Goal: Information Seeking & Learning: Find specific fact

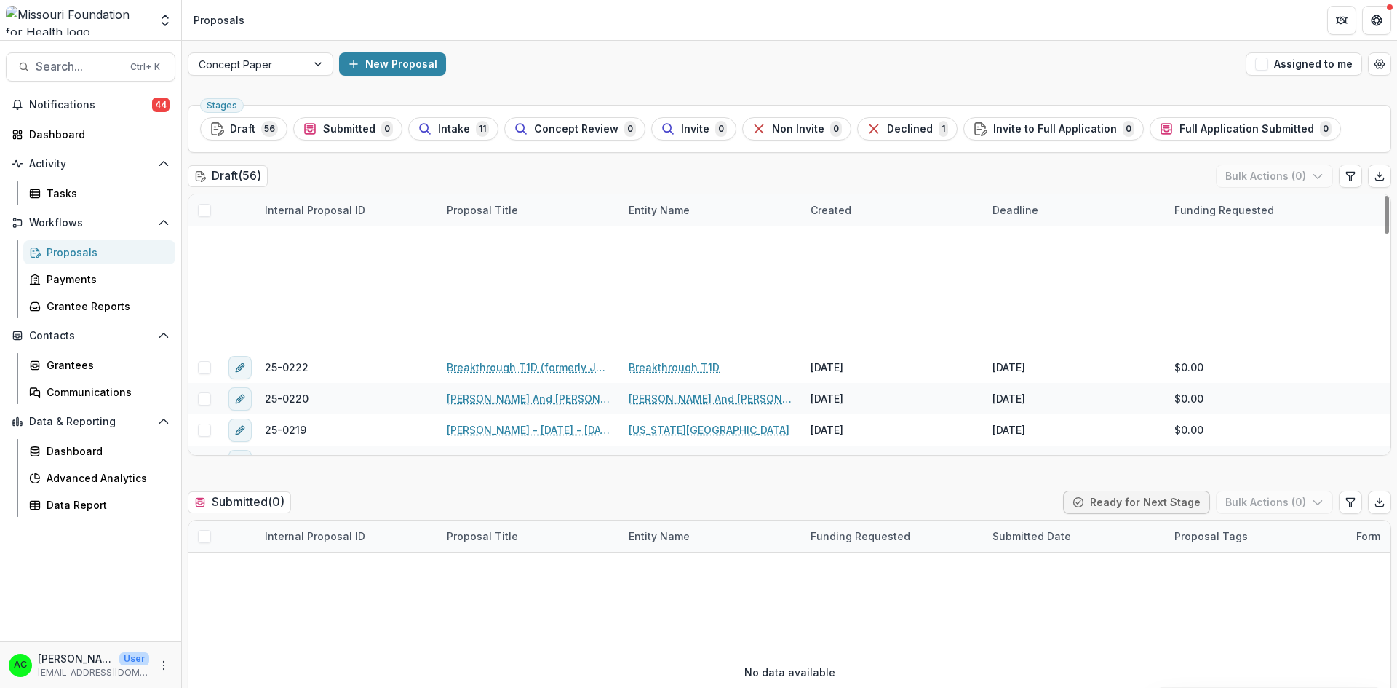
scroll to position [0, 1]
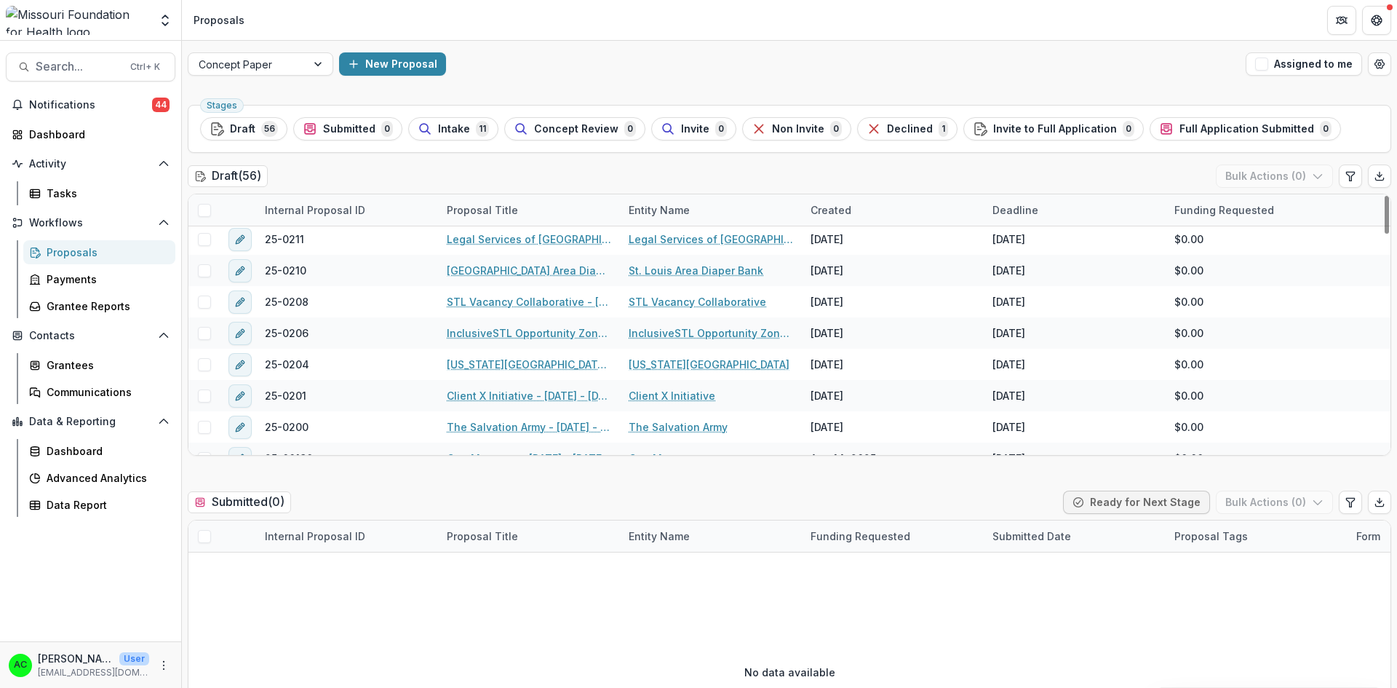
click at [106, 66] on span "Search..." at bounding box center [79, 67] width 86 height 14
type input "********"
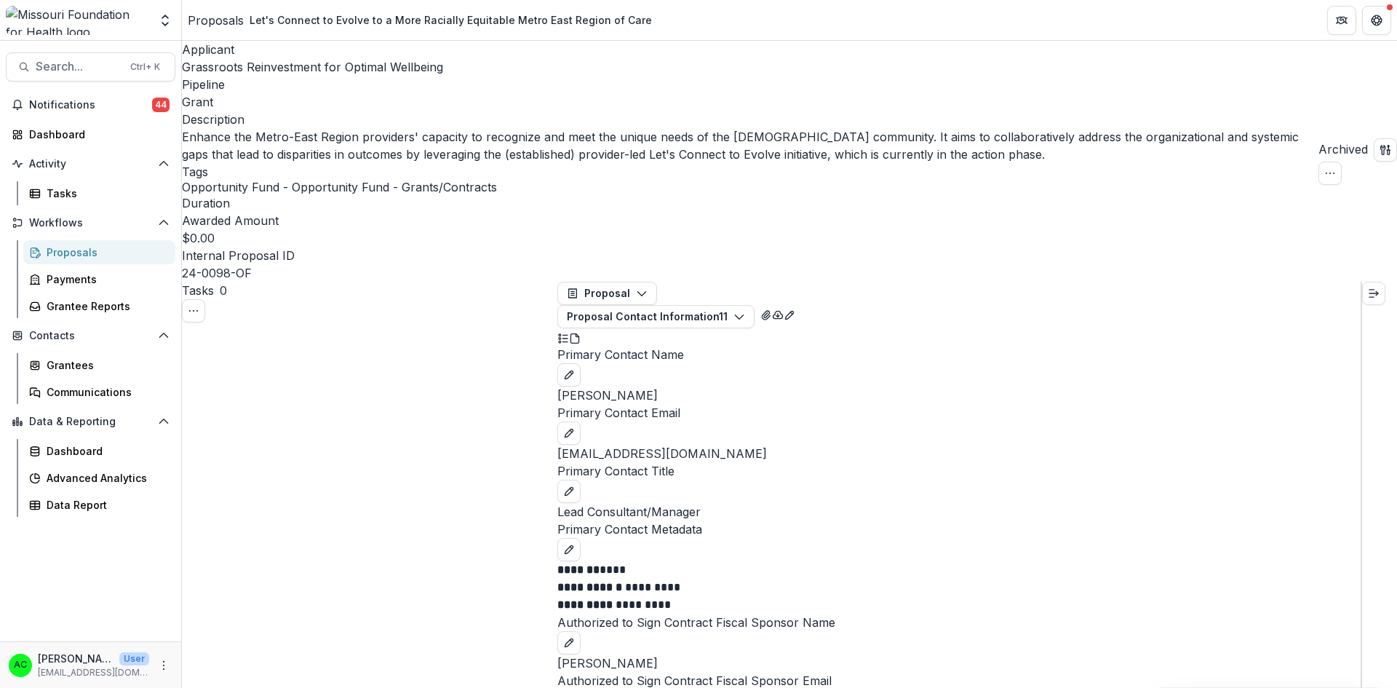
click at [71, 70] on span "Search..." at bounding box center [79, 67] width 86 height 14
type input "**********"
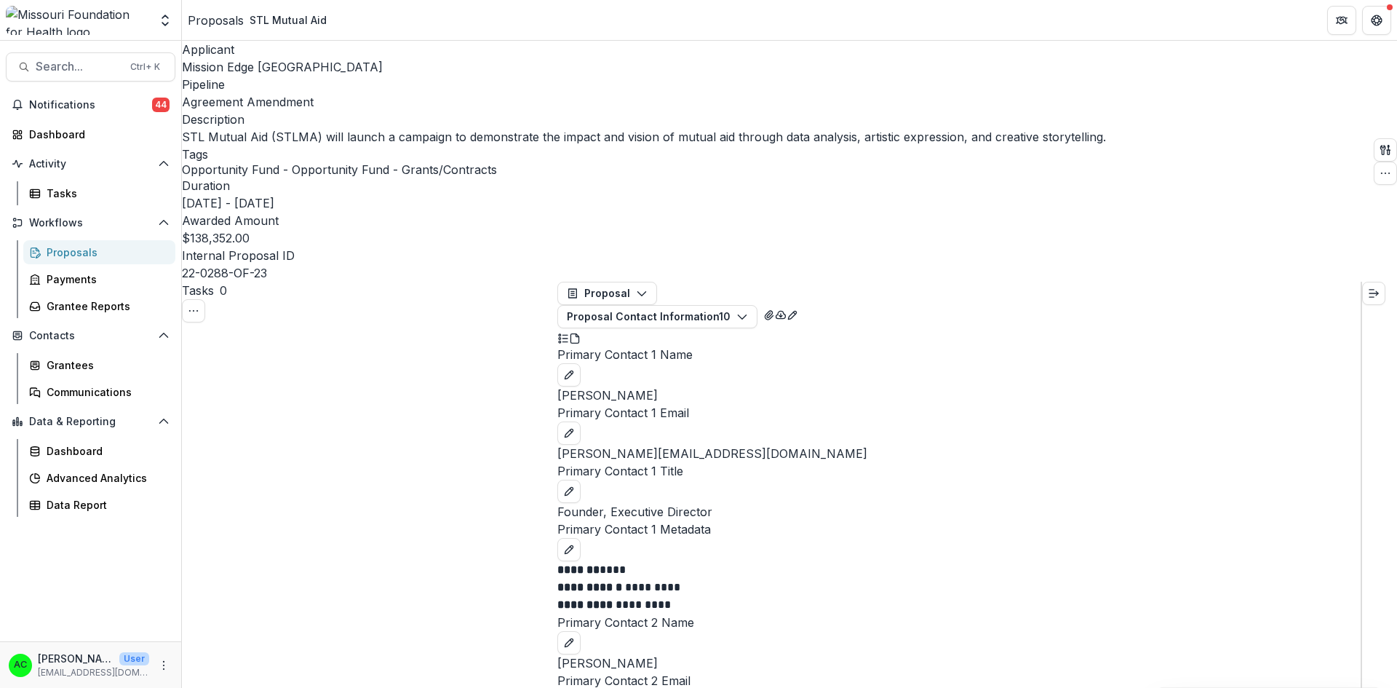
click at [758, 305] on button "Proposal Contact Information 10" at bounding box center [658, 316] width 200 height 23
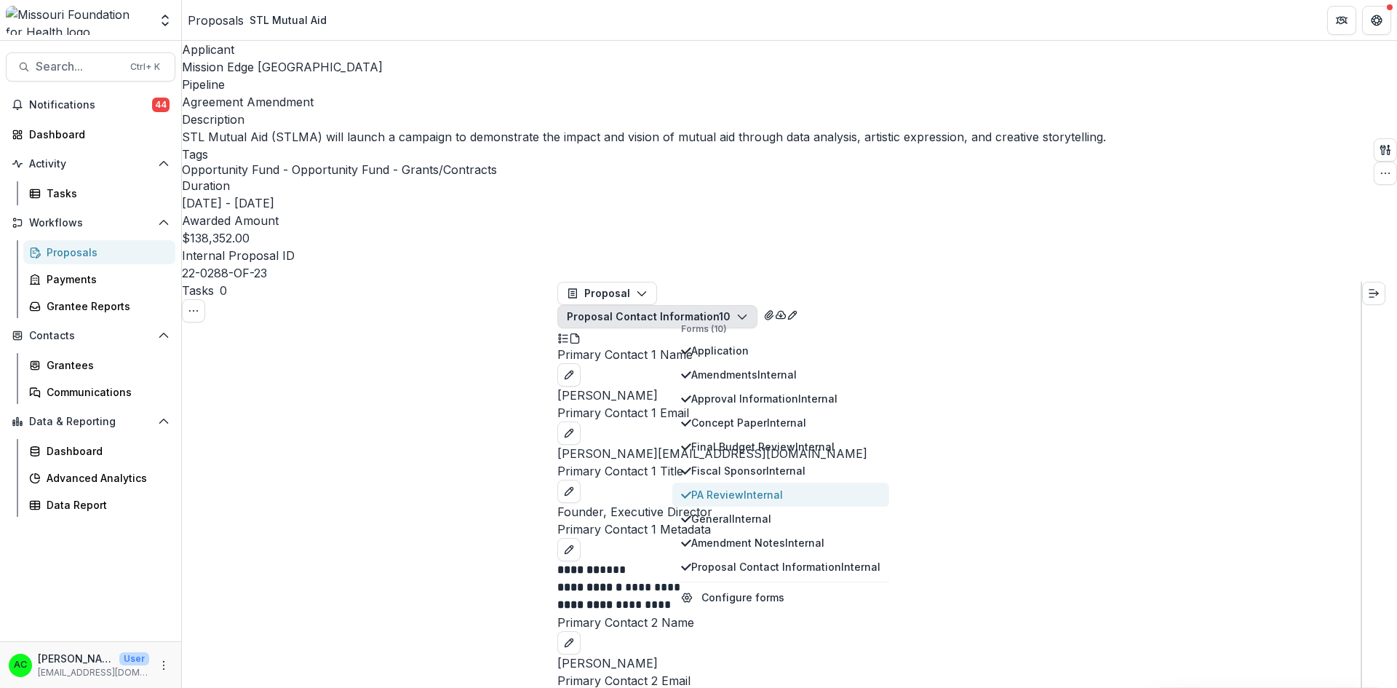
type button "6"
click at [736, 511] on span "General Internal" at bounding box center [785, 518] width 189 height 15
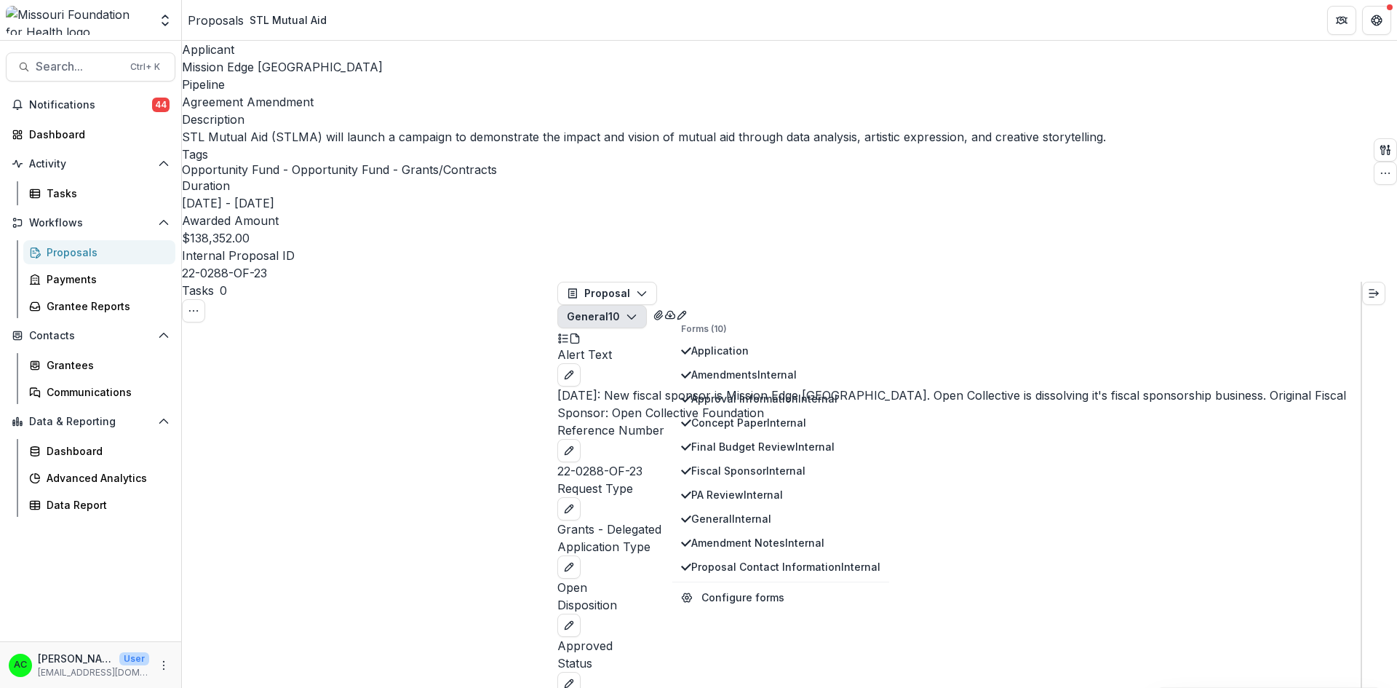
click at [1218, 346] on p "Alert Text" at bounding box center [960, 354] width 804 height 17
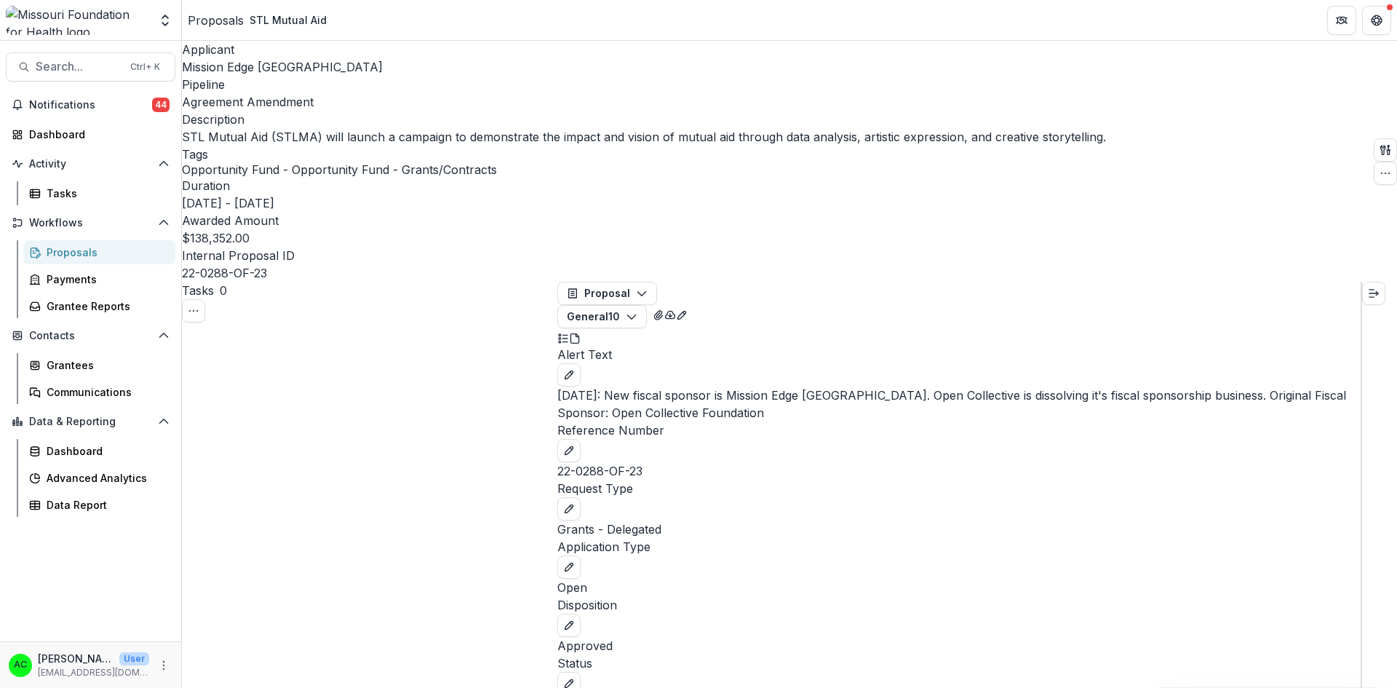
click at [638, 311] on icon "button" at bounding box center [632, 317] width 12 height 12
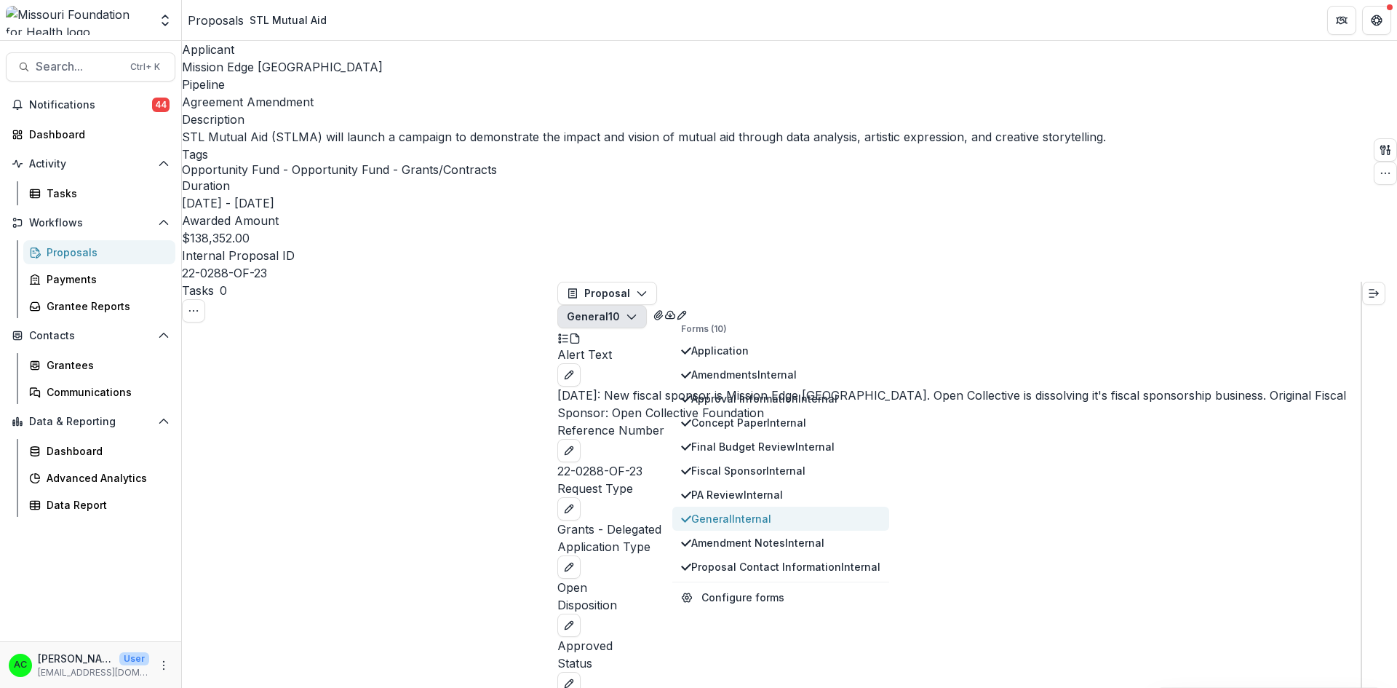
click at [723, 511] on span "General Internal" at bounding box center [785, 518] width 189 height 15
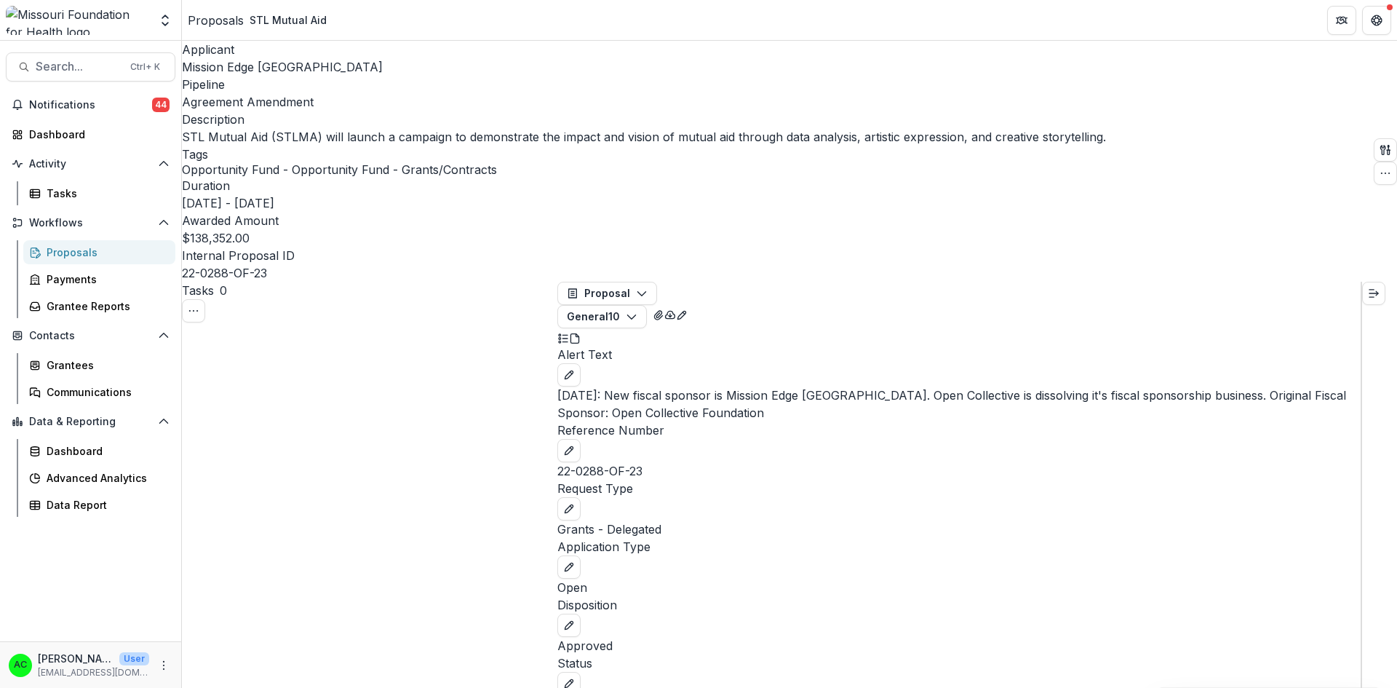
click at [647, 305] on button "General 10" at bounding box center [603, 316] width 90 height 23
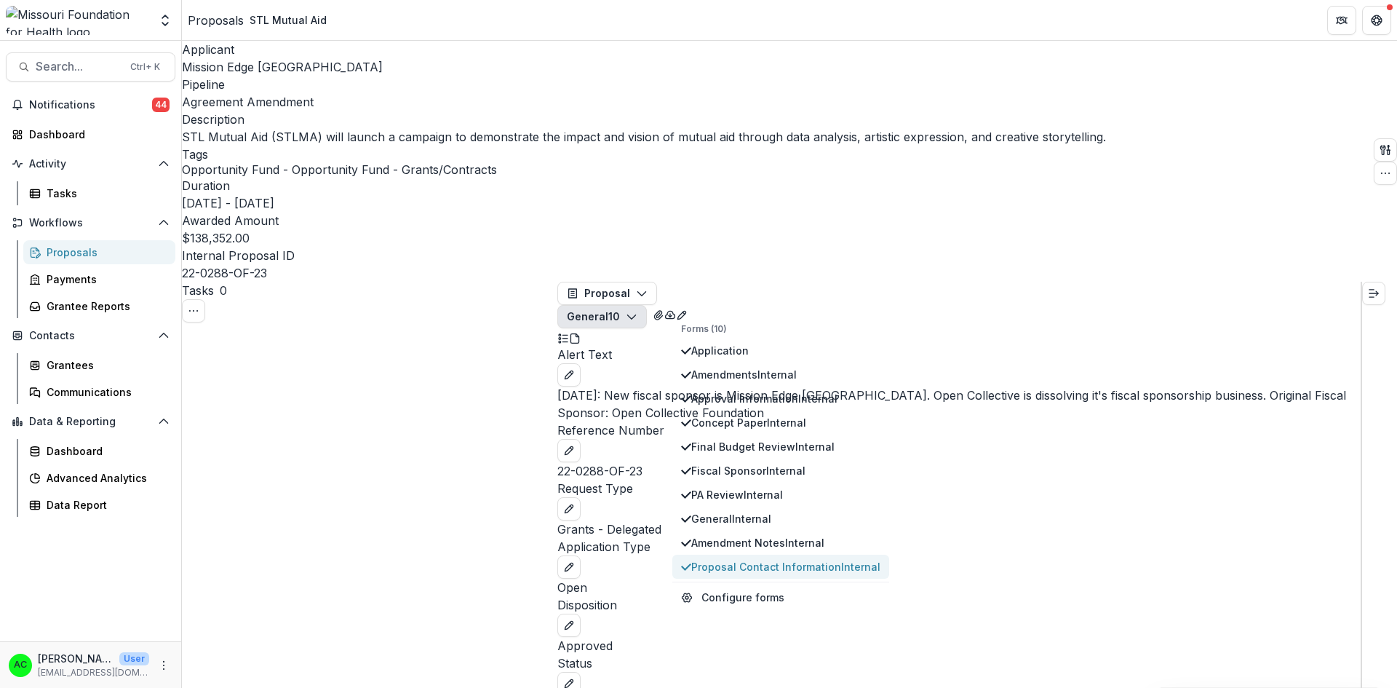
click at [718, 559] on span "Proposal Contact Information Internal" at bounding box center [785, 566] width 189 height 15
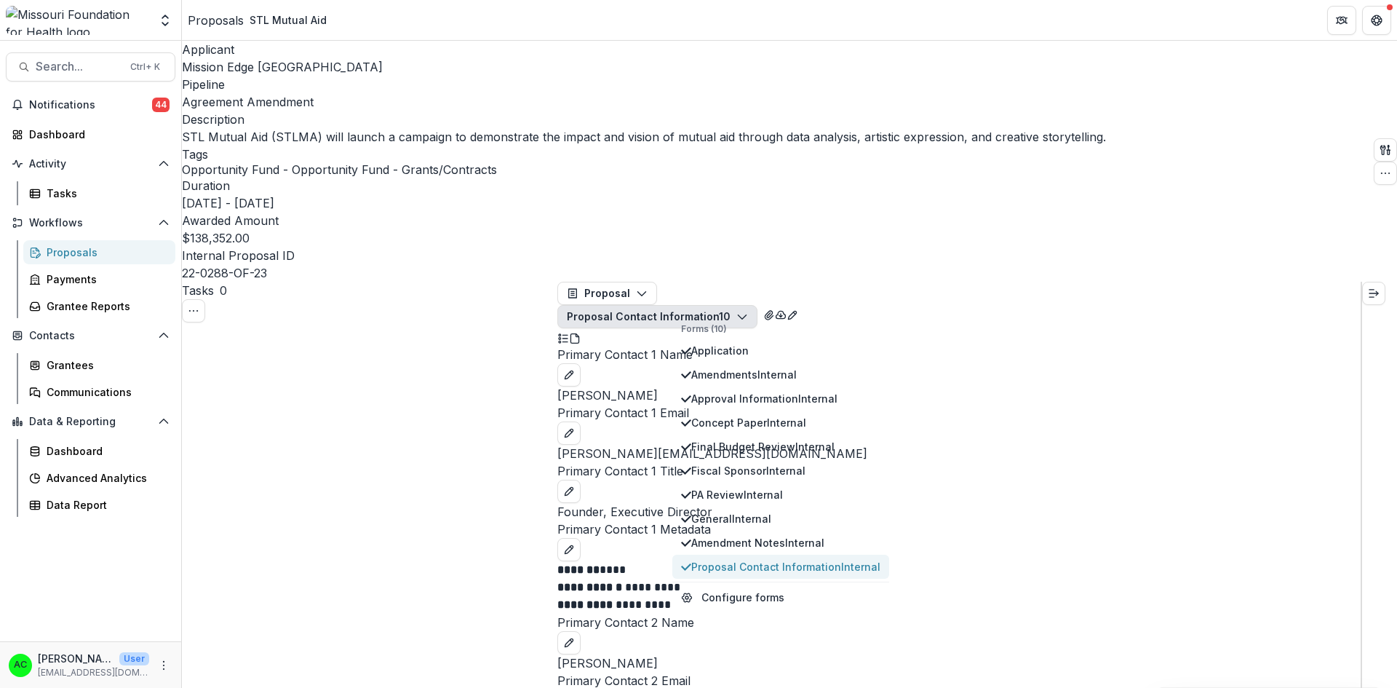
scroll to position [1499, 0]
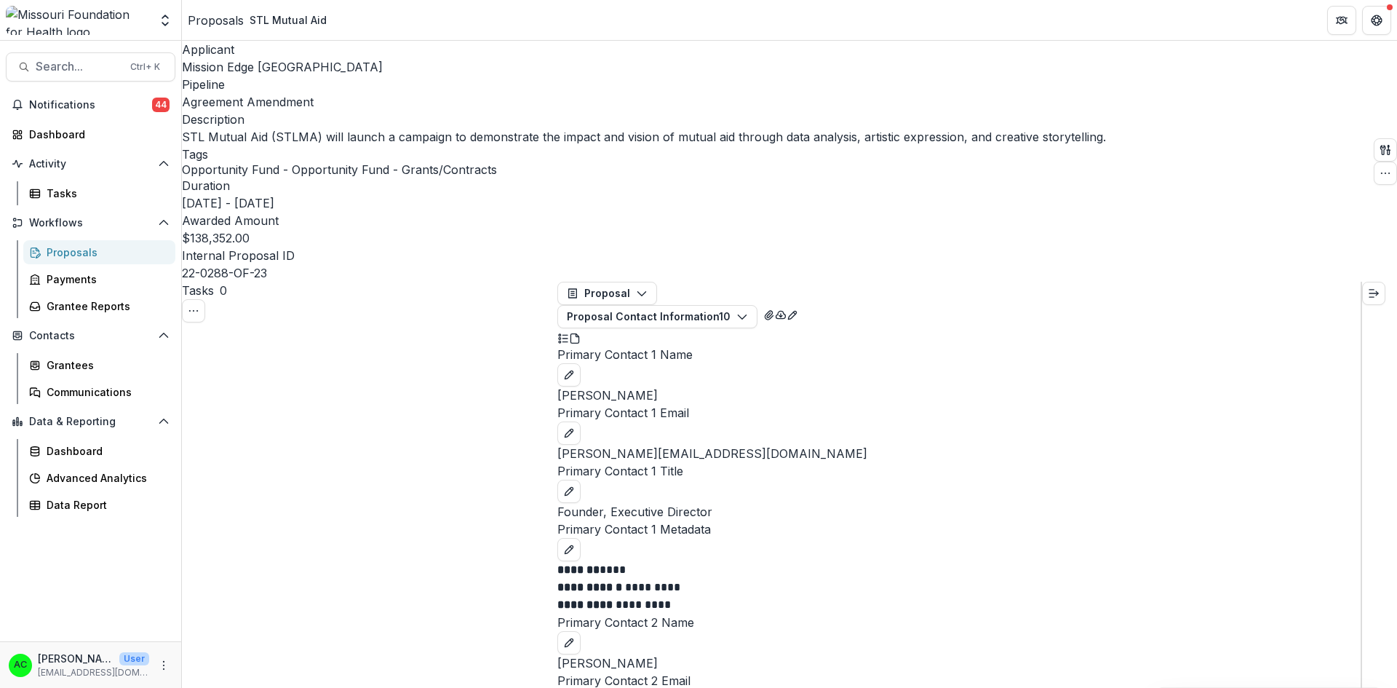
scroll to position [293, 0]
